Goal: Find specific page/section: Find specific page/section

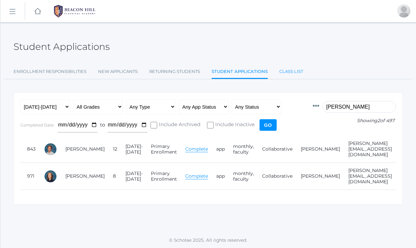
click at [289, 71] on link "Class List" at bounding box center [292, 71] width 24 height 13
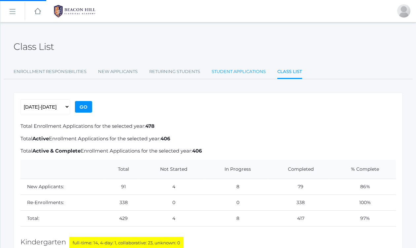
click at [232, 69] on link "Student Applications" at bounding box center [239, 71] width 54 height 13
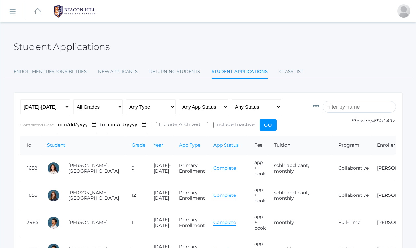
click at [346, 106] on input "search" at bounding box center [359, 107] width 73 height 12
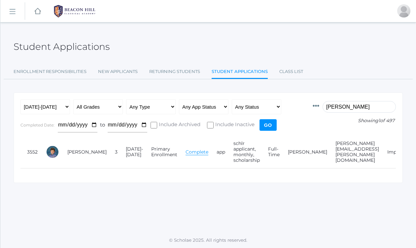
scroll to position [0, 19]
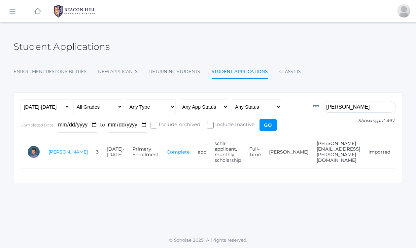
type input "[PERSON_NAME]"
click at [50, 150] on link "[PERSON_NAME]" at bounding box center [68, 152] width 39 height 6
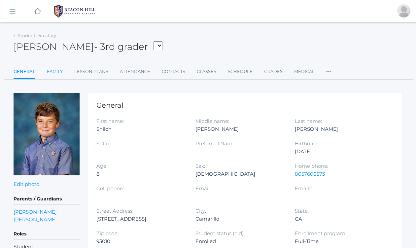
click at [53, 71] on link "Family" at bounding box center [55, 71] width 16 height 13
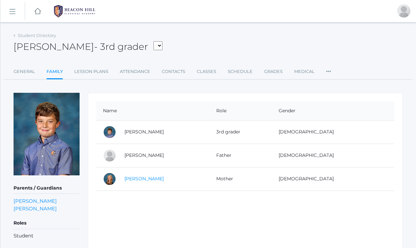
click at [142, 179] on link "[PERSON_NAME]" at bounding box center [144, 179] width 39 height 6
